Goal: Entertainment & Leisure: Consume media (video, audio)

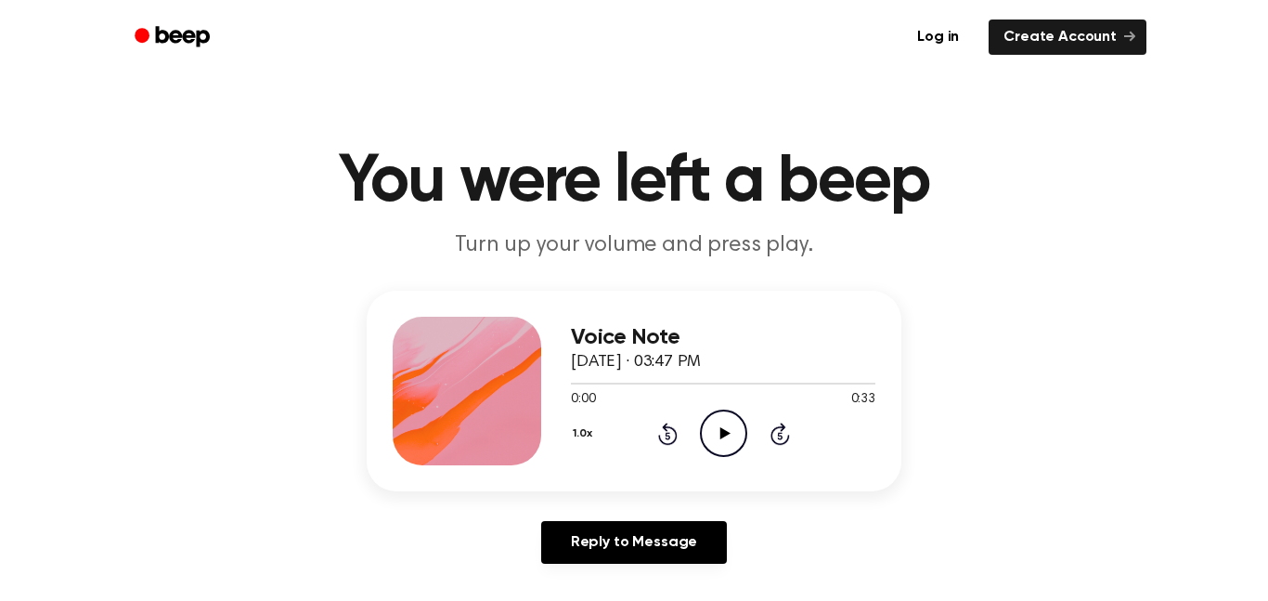
click at [720, 421] on icon "Play Audio" at bounding box center [723, 432] width 47 height 47
click at [725, 429] on icon "Play Audio" at bounding box center [723, 432] width 47 height 47
click at [725, 442] on icon "Pause Audio" at bounding box center [723, 432] width 47 height 47
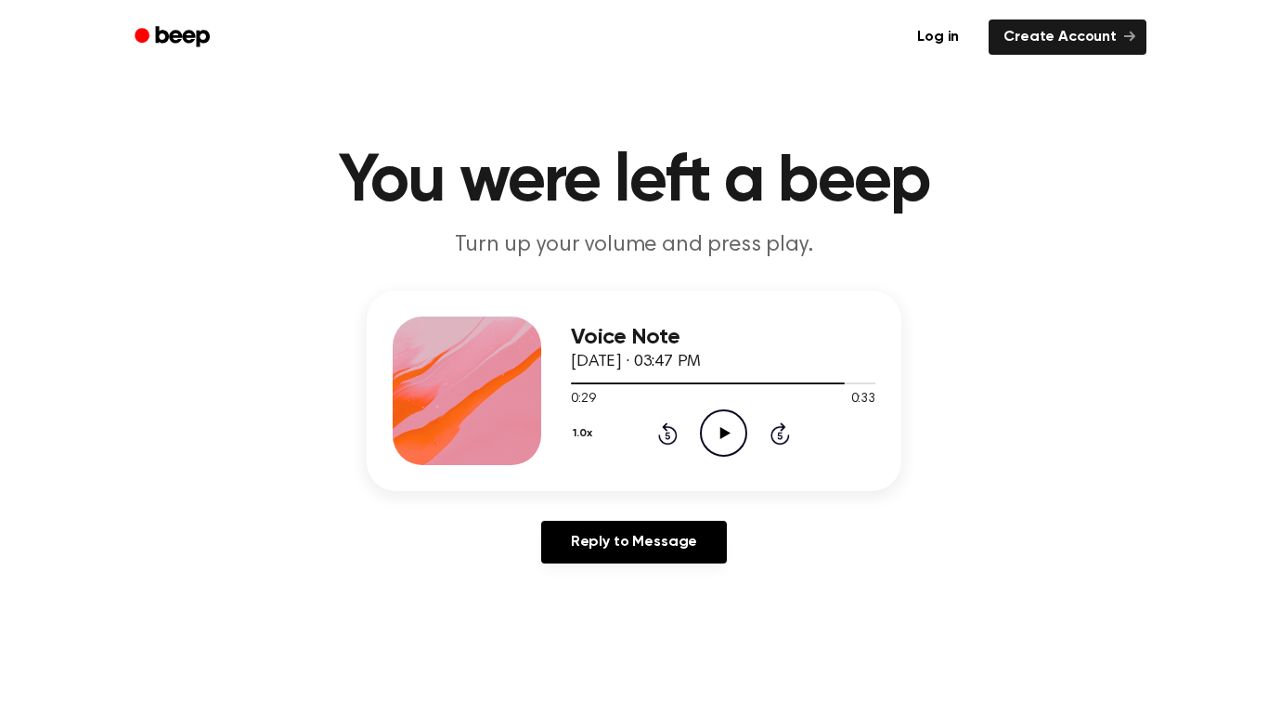
click at [667, 435] on icon at bounding box center [667, 435] width 5 height 7
click at [672, 432] on icon "Rewind 5 seconds" at bounding box center [667, 433] width 20 height 24
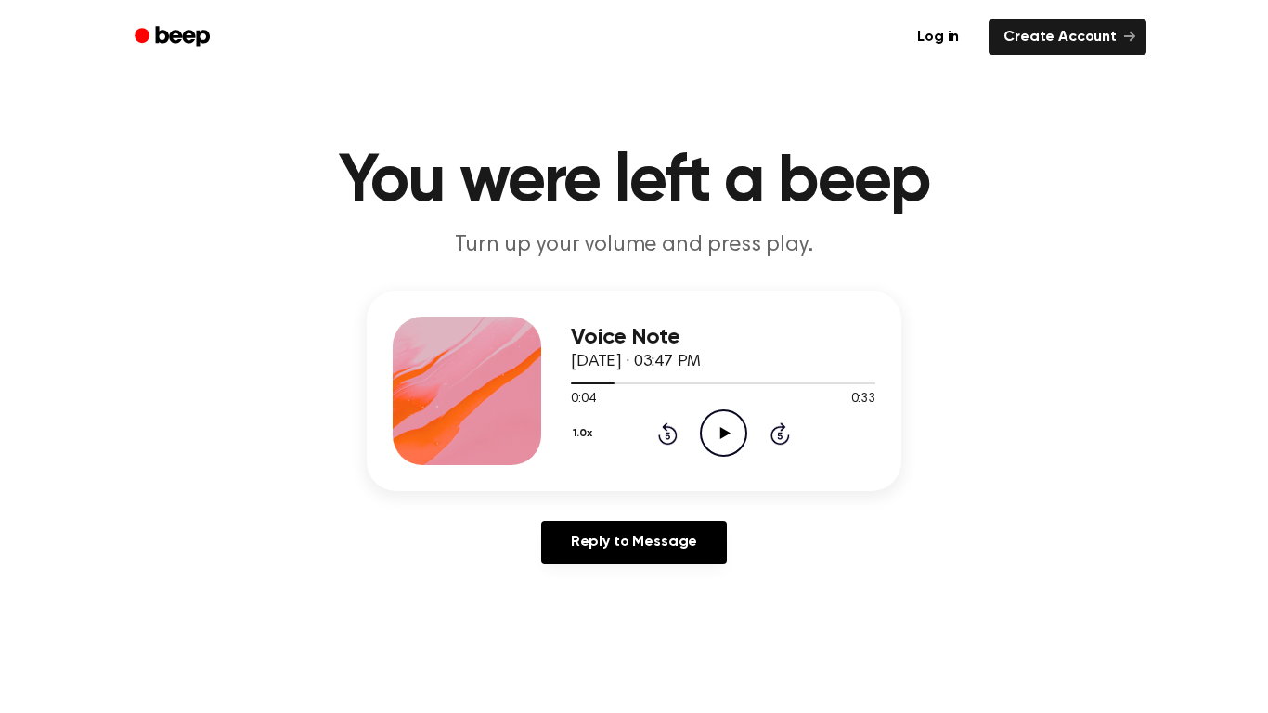
click at [667, 435] on icon at bounding box center [667, 435] width 5 height 7
click at [732, 434] on icon "Play Audio" at bounding box center [723, 432] width 47 height 47
click at [667, 435] on icon at bounding box center [667, 435] width 5 height 7
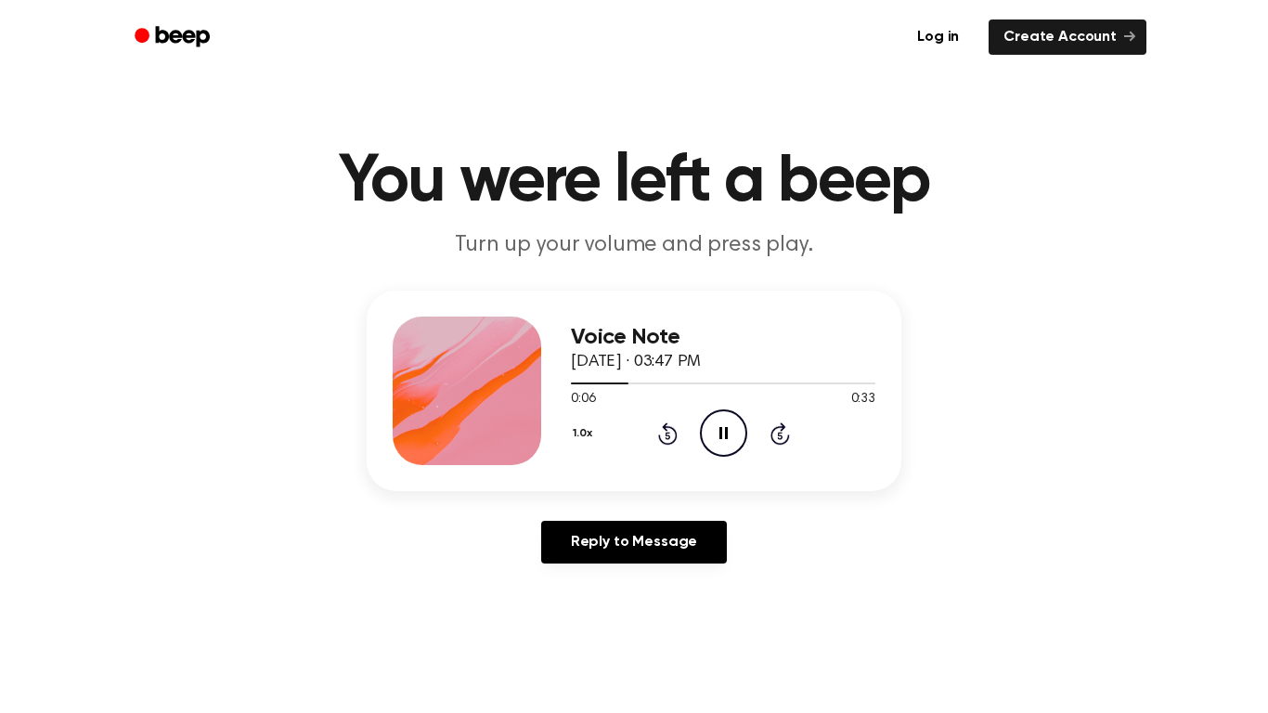
click at [667, 435] on icon at bounding box center [667, 435] width 5 height 7
click at [738, 440] on icon "Play Audio" at bounding box center [723, 432] width 47 height 47
click at [668, 433] on icon at bounding box center [667, 435] width 5 height 7
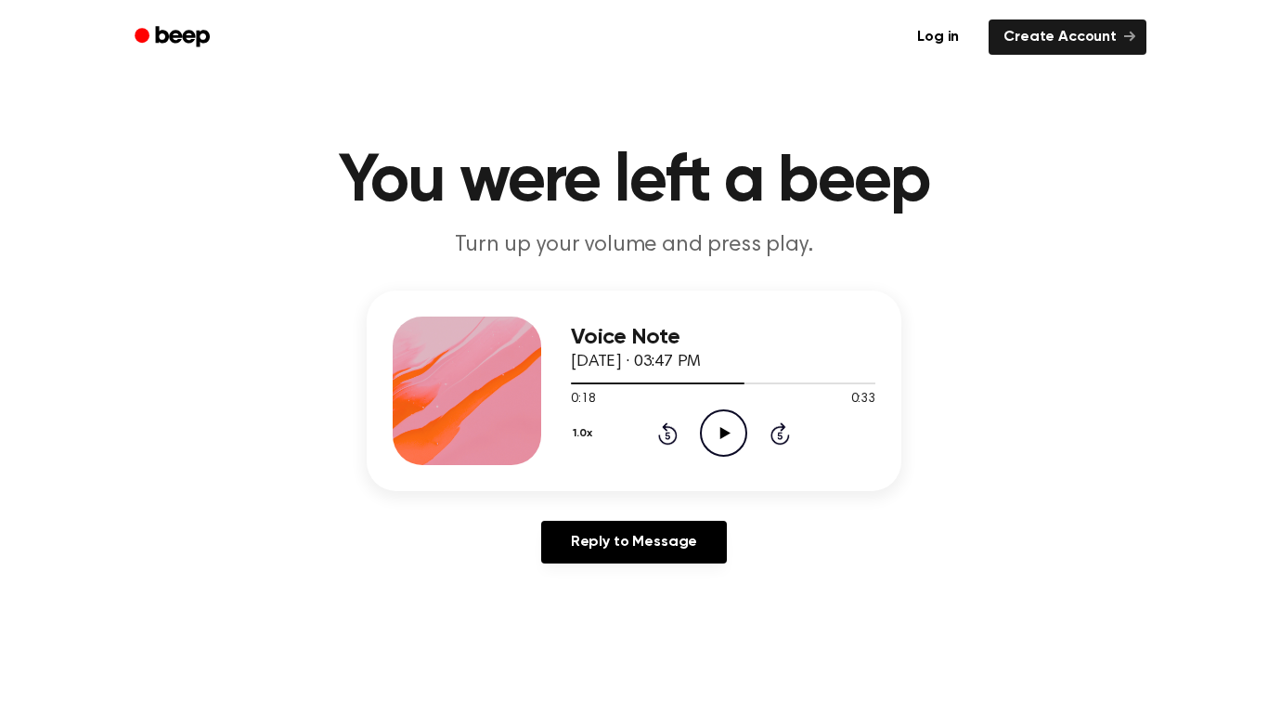
click at [668, 433] on icon at bounding box center [667, 435] width 5 height 7
click at [667, 433] on icon at bounding box center [667, 435] width 5 height 7
click at [712, 427] on icon "Play Audio" at bounding box center [723, 432] width 47 height 47
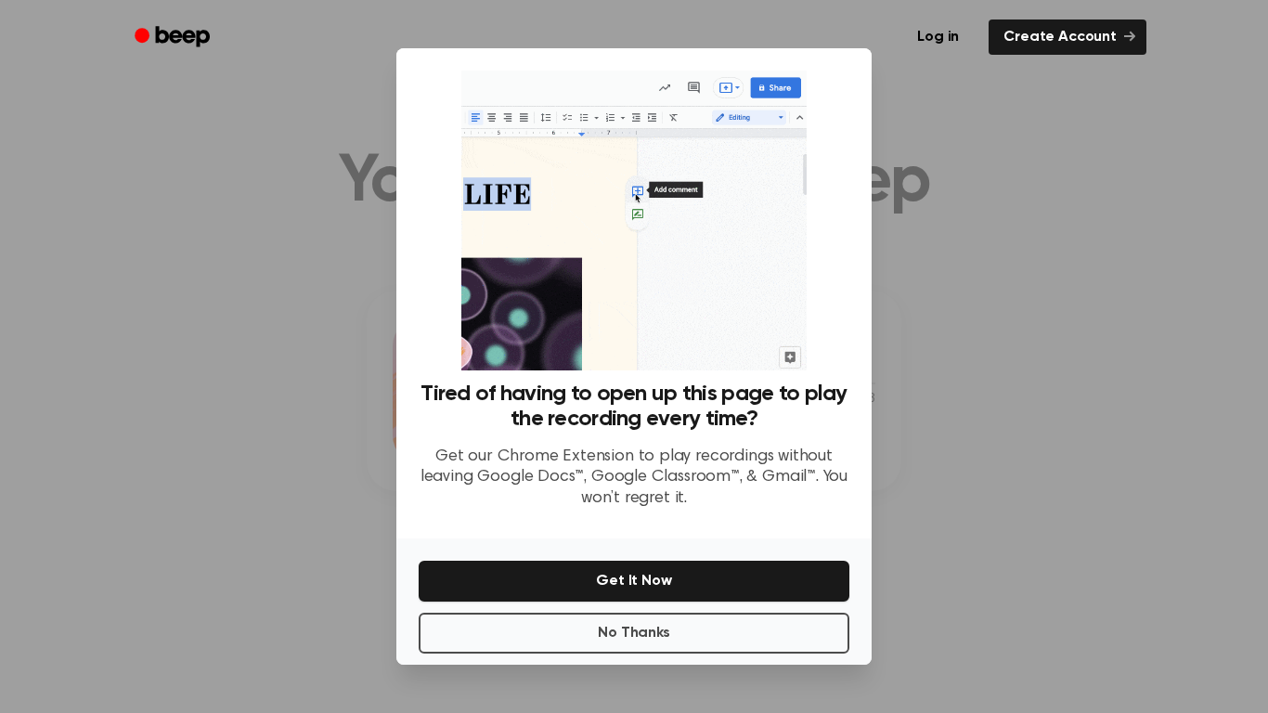
click at [1060, 405] on div at bounding box center [634, 356] width 1268 height 713
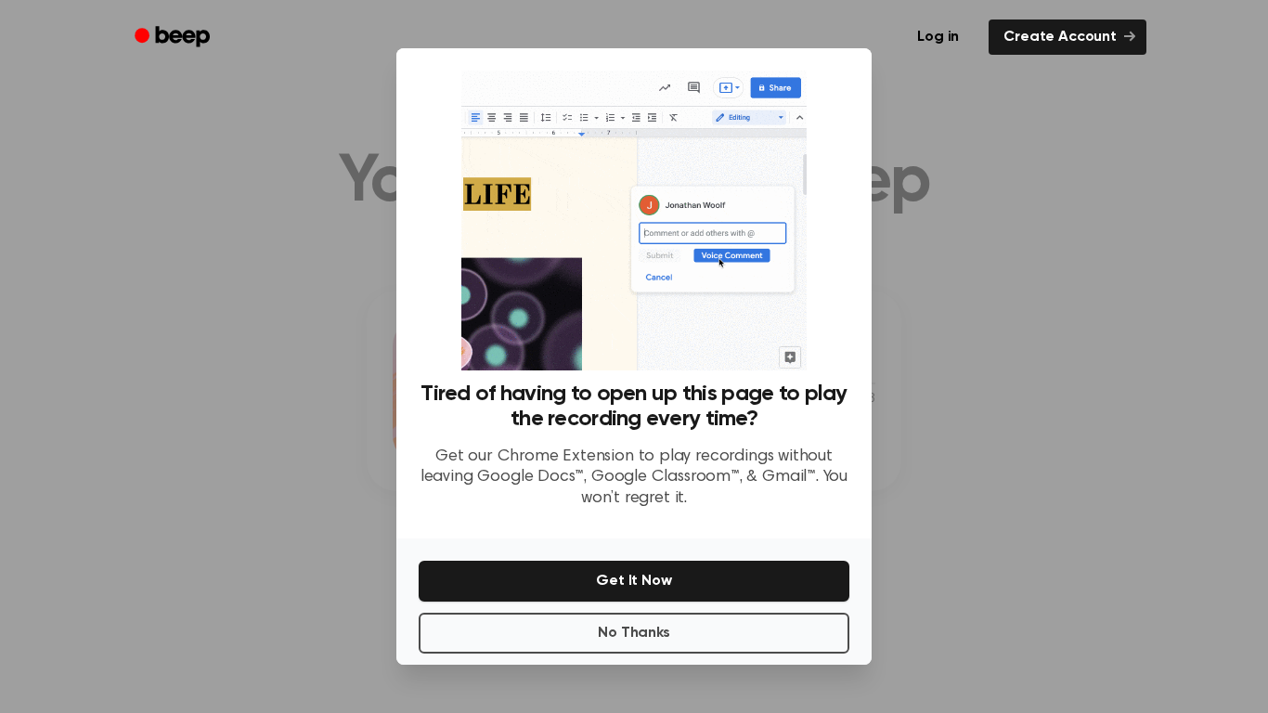
click at [1174, 334] on div at bounding box center [634, 356] width 1268 height 713
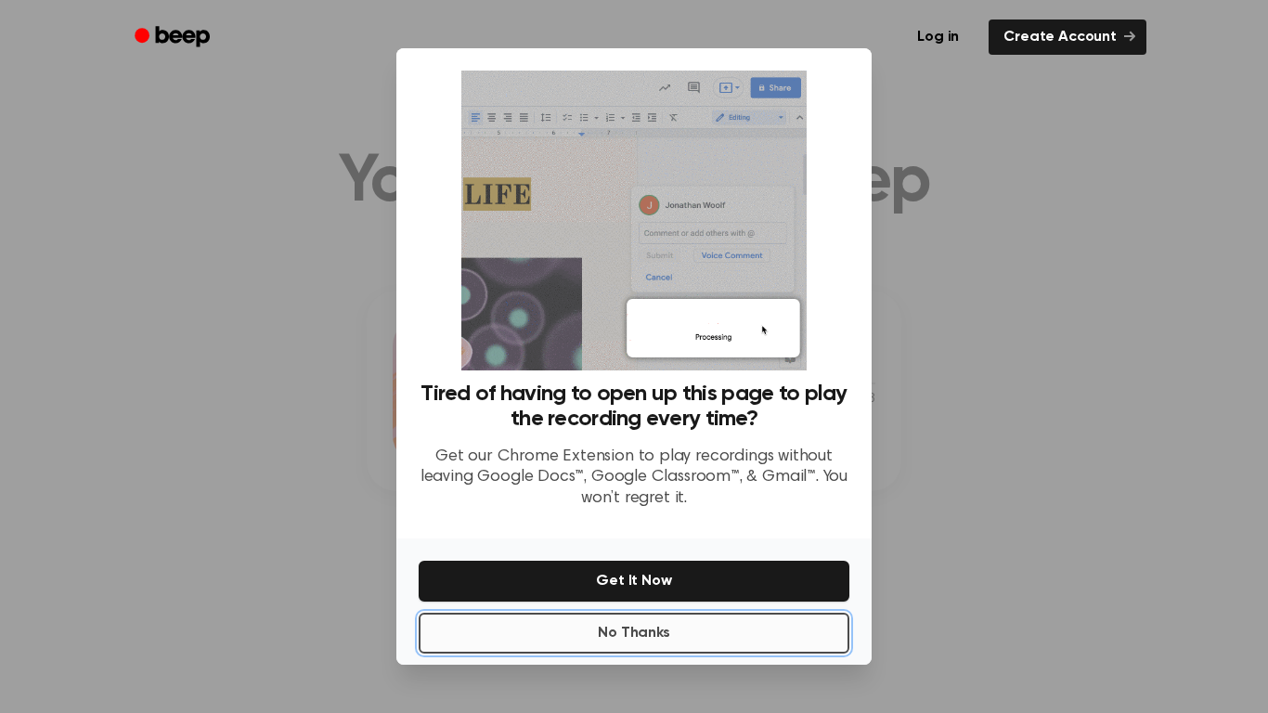
click at [646, 641] on button "No Thanks" at bounding box center [634, 633] width 431 height 41
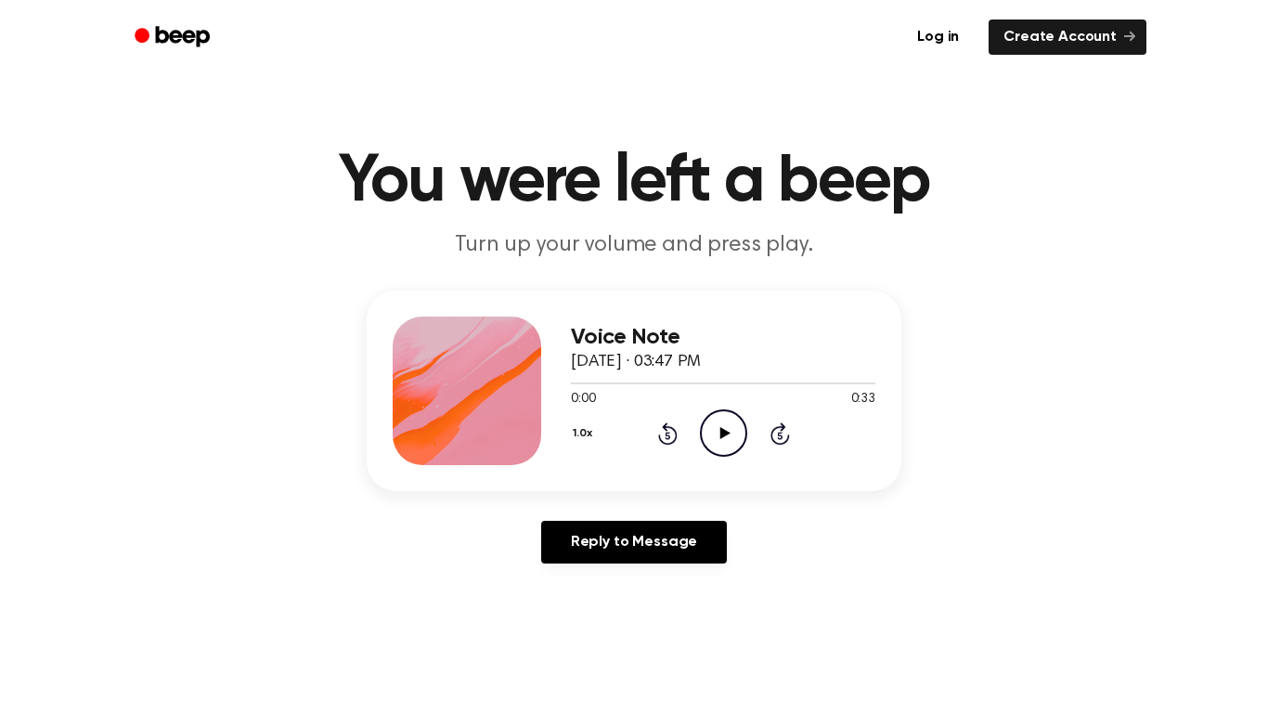
click at [726, 444] on icon "Play Audio" at bounding box center [723, 432] width 47 height 47
click at [729, 434] on icon at bounding box center [724, 433] width 10 height 12
click at [732, 427] on icon "Pause Audio" at bounding box center [723, 432] width 47 height 47
click at [718, 413] on icon "Play Audio" at bounding box center [723, 432] width 47 height 47
click at [724, 425] on icon "Pause Audio" at bounding box center [723, 432] width 47 height 47
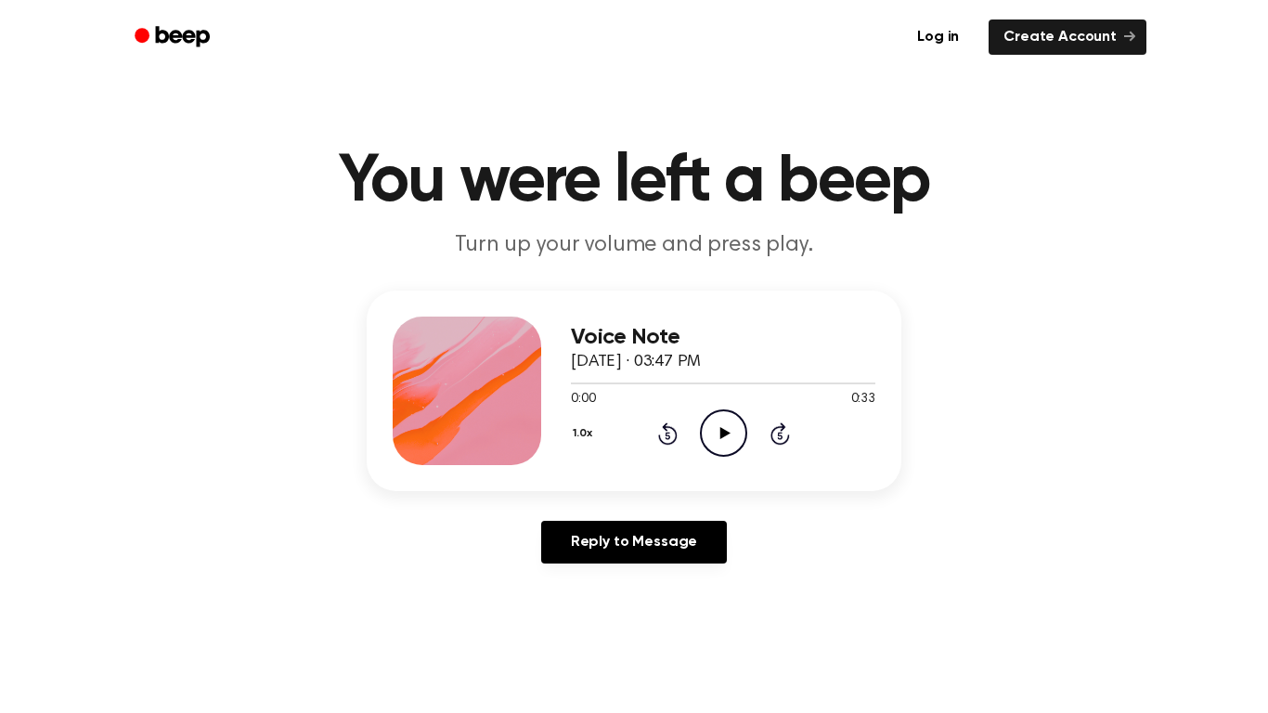
click at [739, 428] on icon "Play Audio" at bounding box center [723, 432] width 47 height 47
